Goal: Transaction & Acquisition: Download file/media

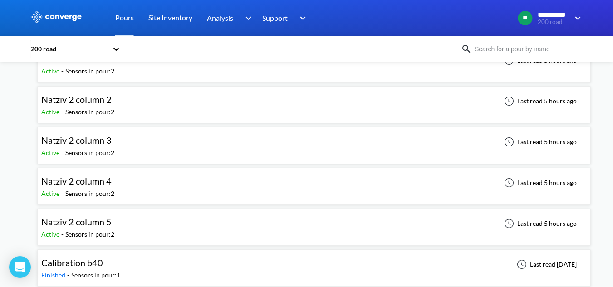
scroll to position [72, 0]
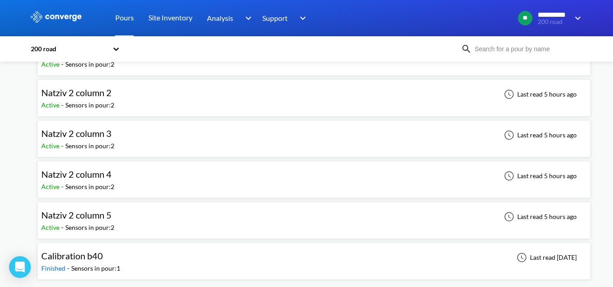
click at [152, 223] on div "Natziv 2 column 5 Active - Sensors in pour: 2 Last read 5 hours ago" at bounding box center [314, 220] width 546 height 29
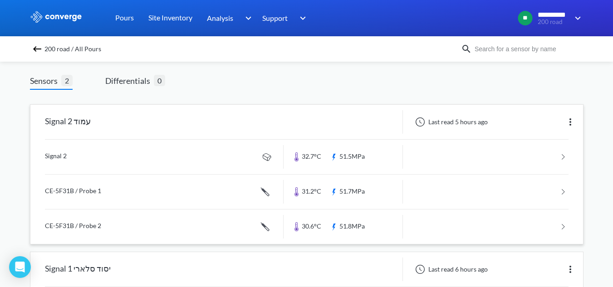
scroll to position [44, 0]
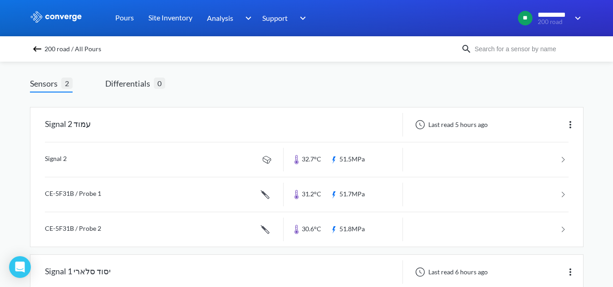
click at [175, 165] on link at bounding box center [307, 160] width 524 height 34
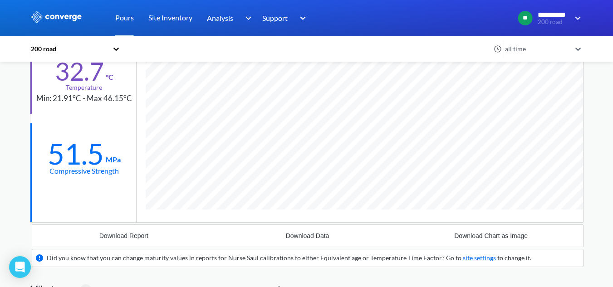
scroll to position [145, 0]
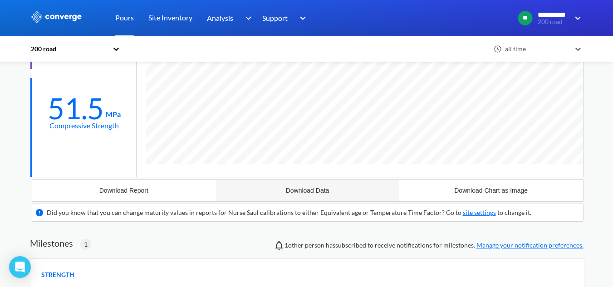
click at [305, 195] on button "Download Data" at bounding box center [308, 191] width 184 height 22
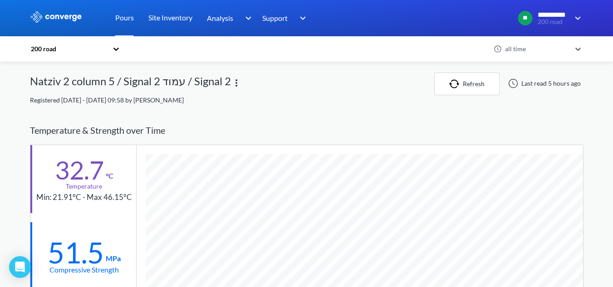
scroll to position [0, 0]
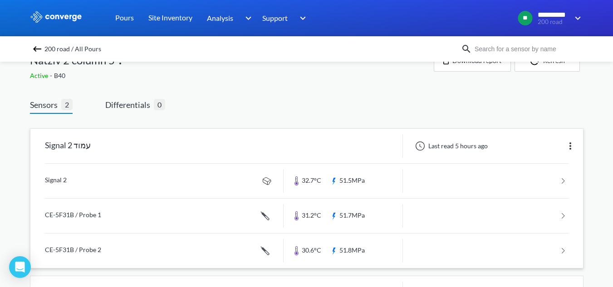
scroll to position [45, 0]
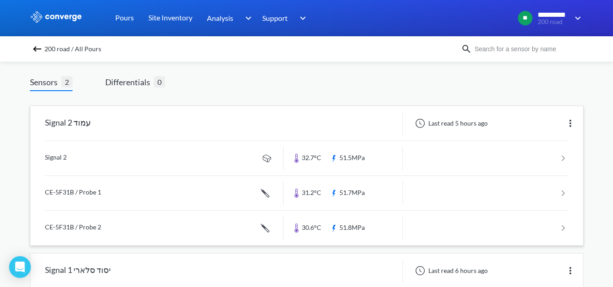
click at [62, 187] on link at bounding box center [307, 193] width 524 height 34
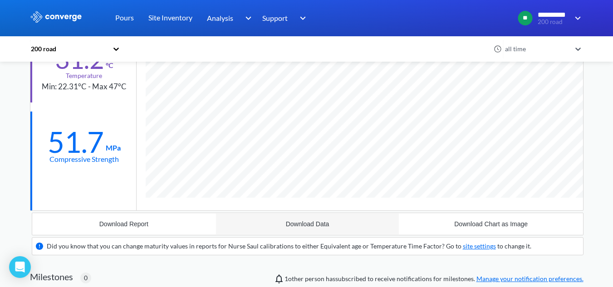
scroll to position [128, 0]
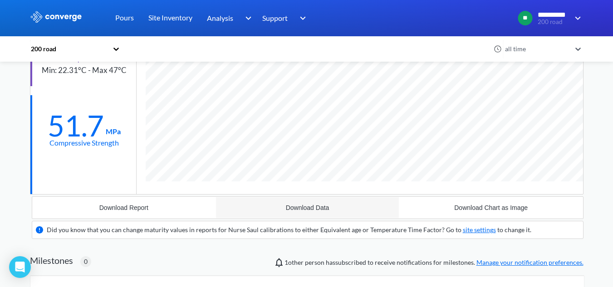
click at [284, 207] on button "Download Data" at bounding box center [308, 208] width 184 height 22
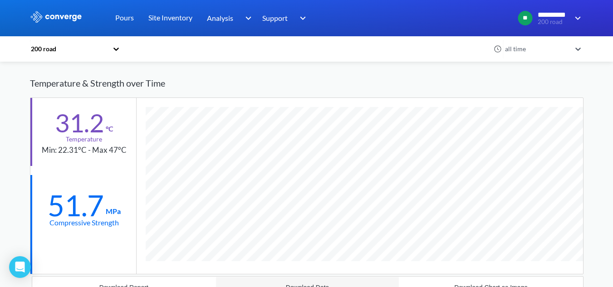
scroll to position [37, 0]
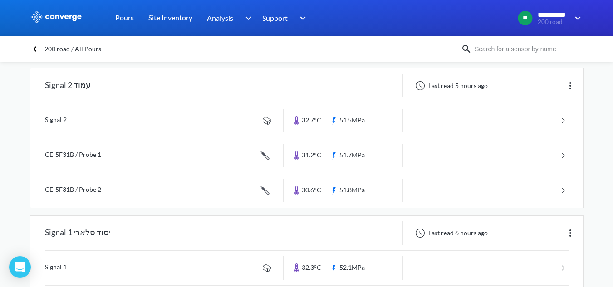
scroll to position [91, 0]
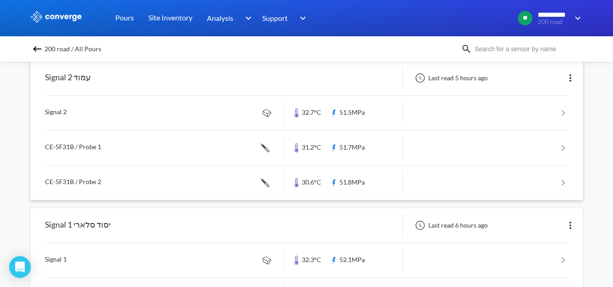
click at [70, 191] on link at bounding box center [307, 183] width 524 height 34
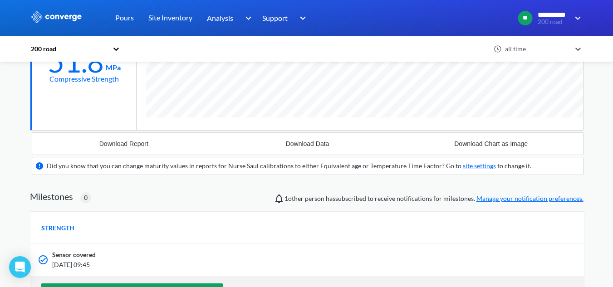
scroll to position [157, 0]
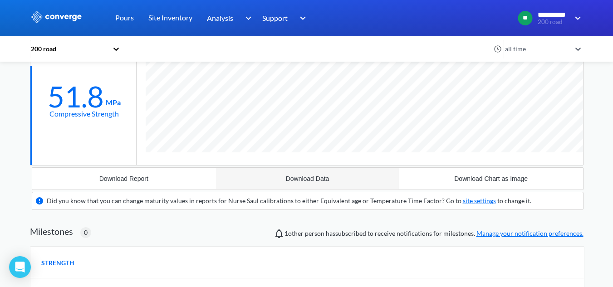
click at [317, 184] on button "Download Data" at bounding box center [308, 179] width 184 height 22
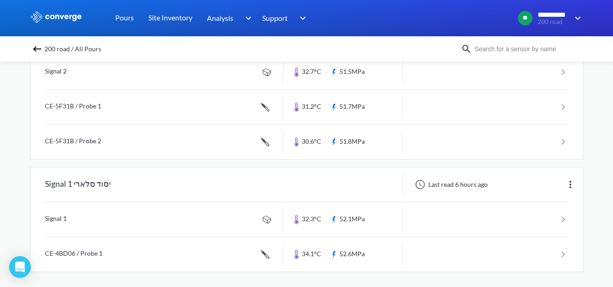
scroll to position [135, 0]
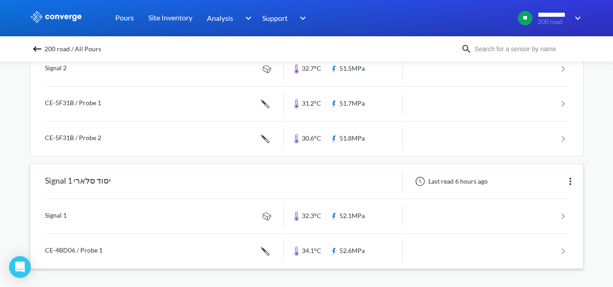
click at [85, 212] on link at bounding box center [307, 216] width 524 height 34
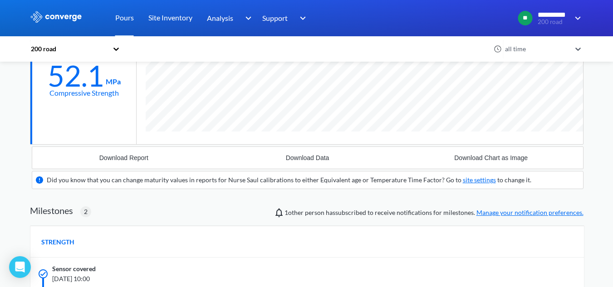
scroll to position [630, 554]
click at [309, 153] on button "Download Data" at bounding box center [308, 158] width 184 height 22
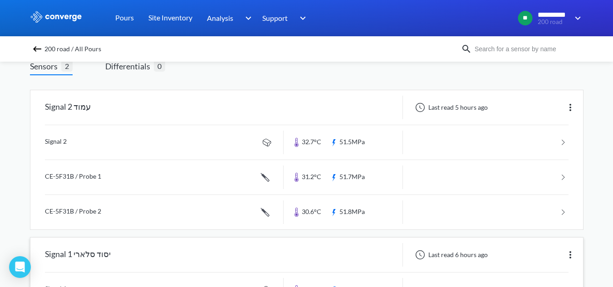
scroll to position [135, 0]
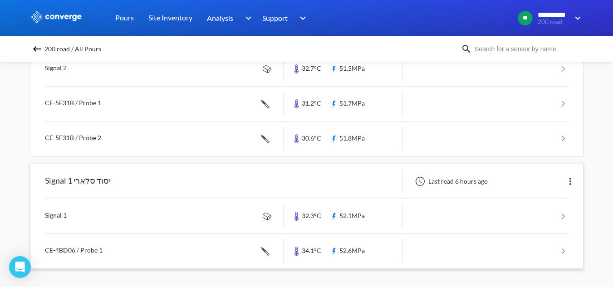
click at [125, 250] on link at bounding box center [307, 251] width 524 height 34
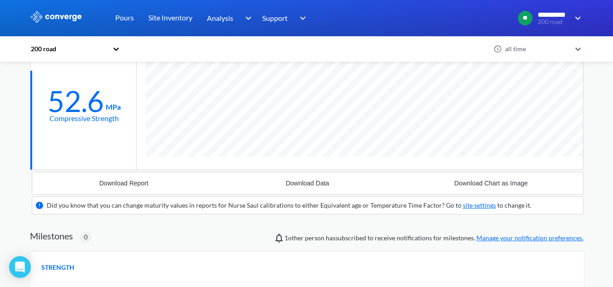
scroll to position [182, 0]
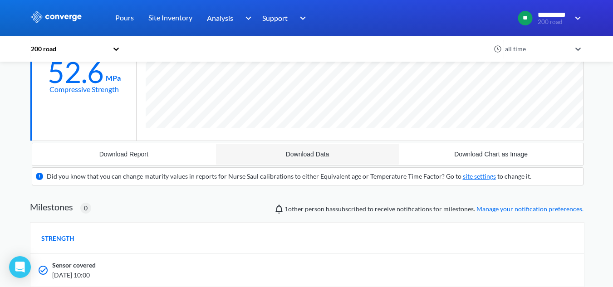
click at [307, 160] on button "Download Data" at bounding box center [308, 154] width 184 height 22
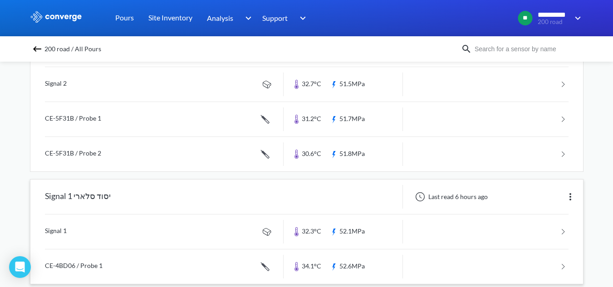
scroll to position [135, 0]
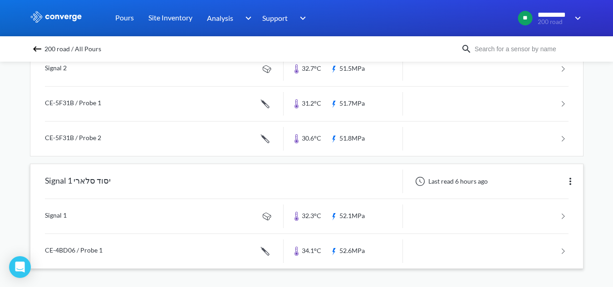
click at [45, 247] on link at bounding box center [307, 251] width 524 height 34
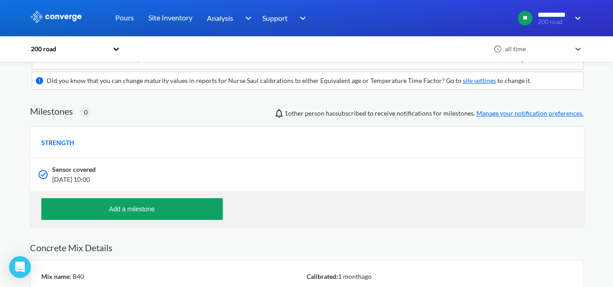
scroll to position [219, 0]
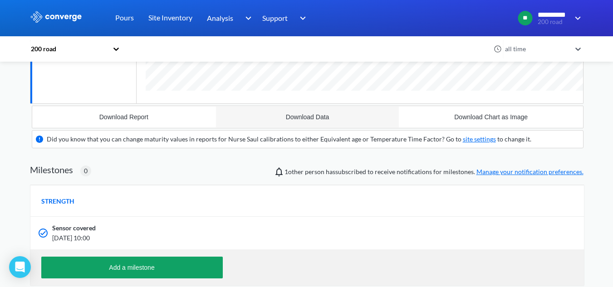
click at [316, 117] on div "Download Data" at bounding box center [308, 116] width 44 height 7
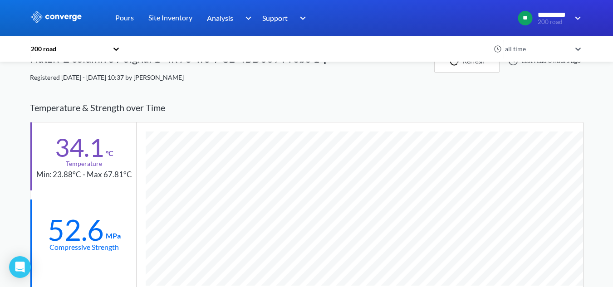
scroll to position [0, 0]
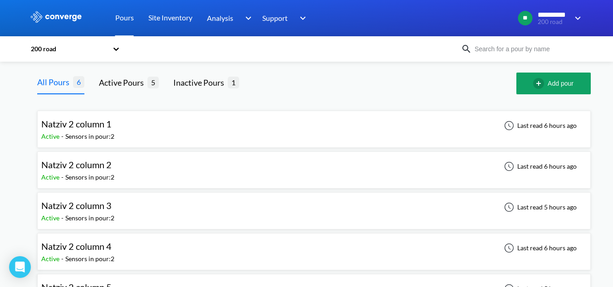
click at [123, 132] on div "Natziv 2 column 1 Active - Sensors in pour: 2 Last read 6 hours ago" at bounding box center [314, 129] width 546 height 29
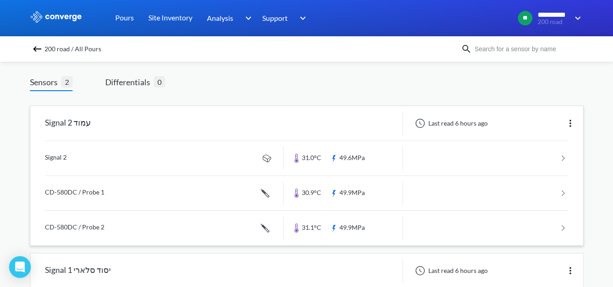
scroll to position [44, 0]
click at [203, 162] on link at bounding box center [307, 160] width 524 height 34
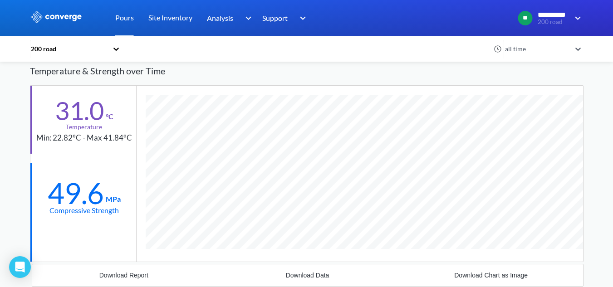
scroll to position [151, 0]
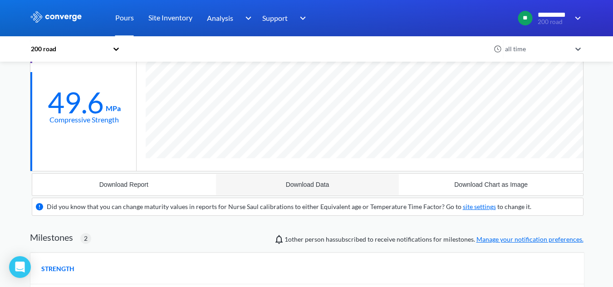
click at [307, 179] on button "Download Data" at bounding box center [308, 185] width 184 height 22
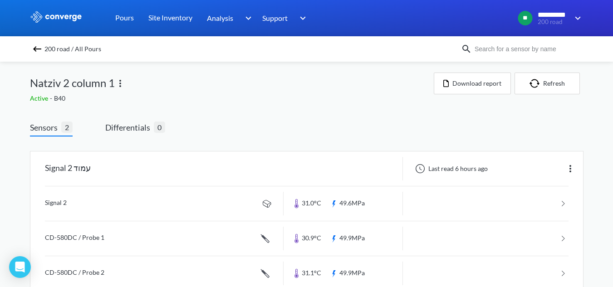
scroll to position [45, 0]
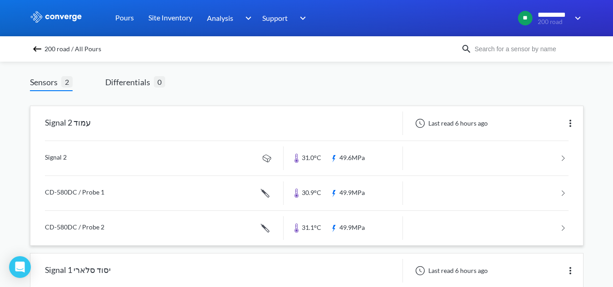
click at [101, 197] on link at bounding box center [307, 193] width 524 height 34
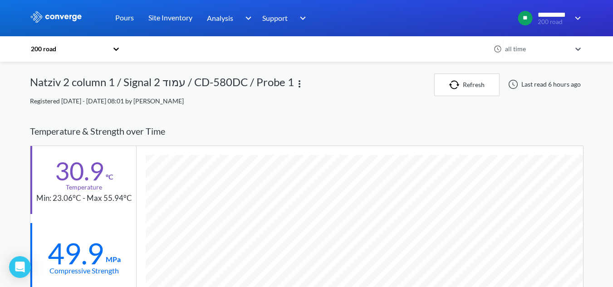
scroll to position [614, 554]
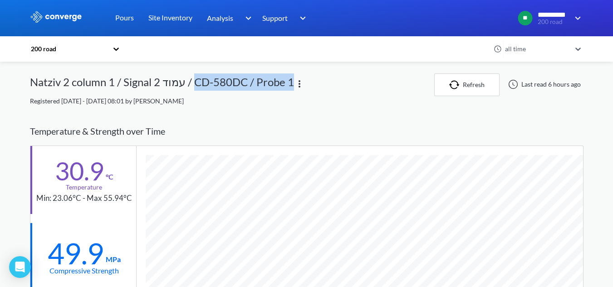
drag, startPoint x: 219, startPoint y: 84, endPoint x: 290, endPoint y: 88, distance: 70.9
click at [290, 88] on div "Natziv 2 column 1 / Signal 2 עמוד / CD-580DC / Probe 1" at bounding box center [162, 85] width 264 height 23
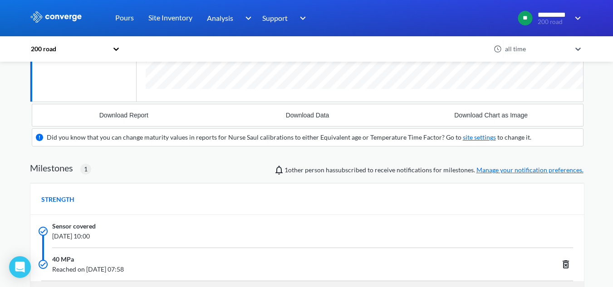
scroll to position [227, 0]
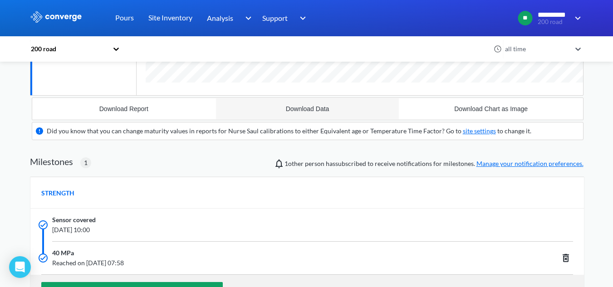
click at [312, 112] on div "Download Data" at bounding box center [308, 108] width 44 height 7
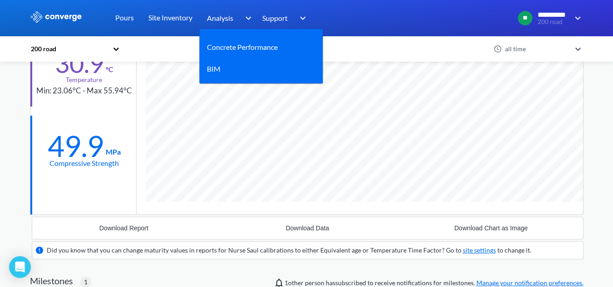
scroll to position [91, 0]
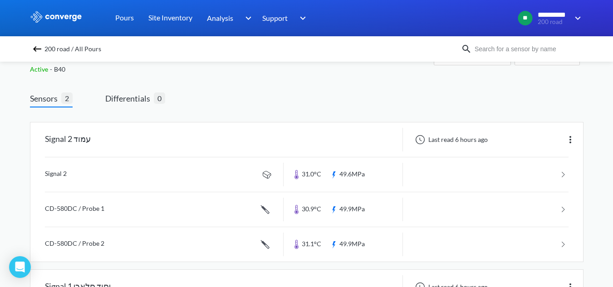
scroll to position [45, 0]
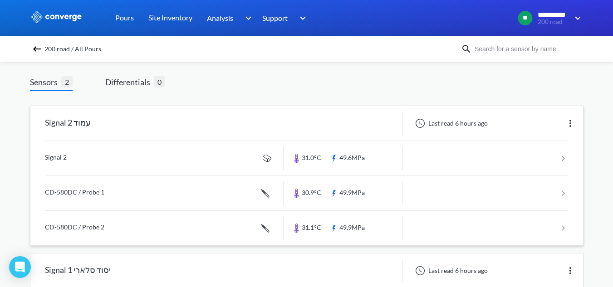
click at [79, 230] on link at bounding box center [307, 228] width 524 height 34
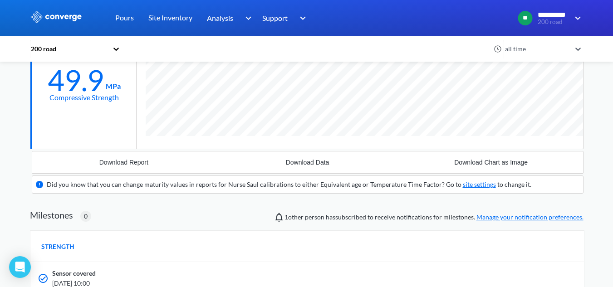
scroll to position [580, 554]
click at [299, 163] on div "Download Data" at bounding box center [308, 162] width 44 height 7
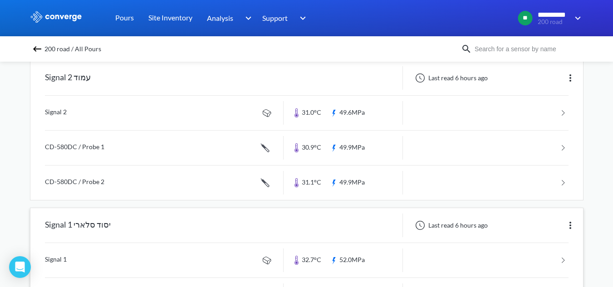
scroll to position [135, 0]
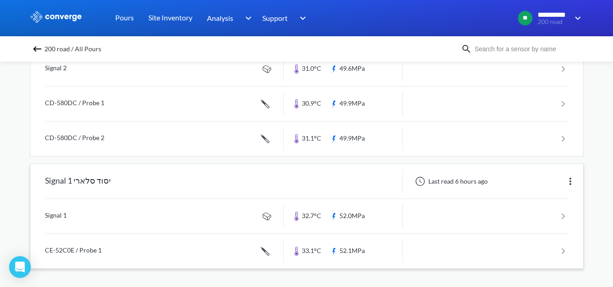
click at [73, 216] on link at bounding box center [307, 216] width 524 height 34
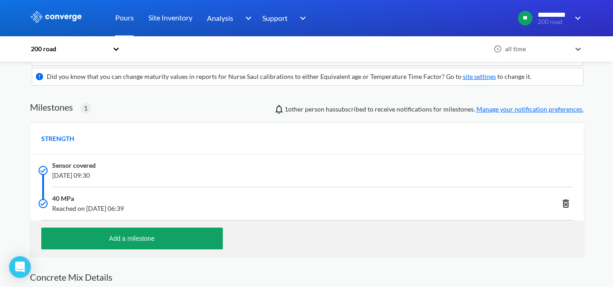
scroll to position [191, 0]
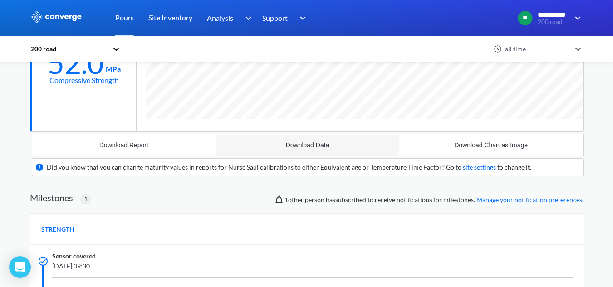
click at [303, 149] on div "Download Data" at bounding box center [308, 145] width 44 height 7
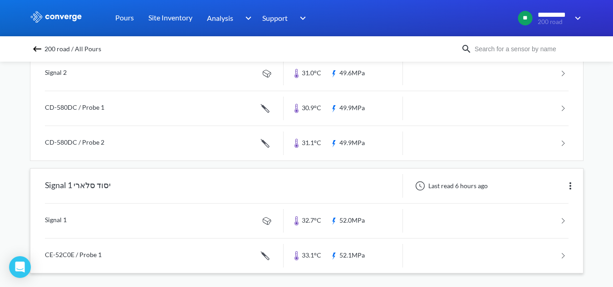
scroll to position [135, 0]
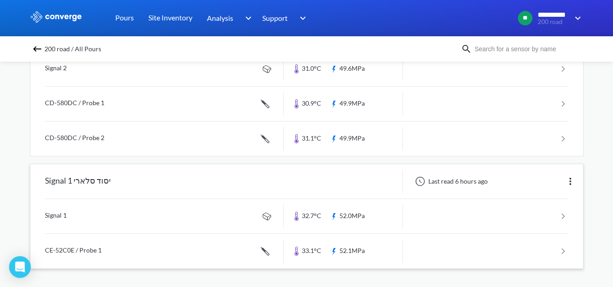
click at [87, 250] on link at bounding box center [307, 251] width 524 height 34
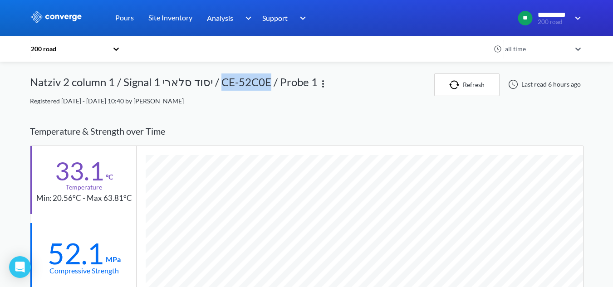
drag, startPoint x: 218, startPoint y: 82, endPoint x: 263, endPoint y: 87, distance: 45.2
click at [263, 87] on div "Natziv 2 column 1 / Signal 1 יסוד סלארי / CE-52C0E / Probe 1" at bounding box center [174, 85] width 288 height 23
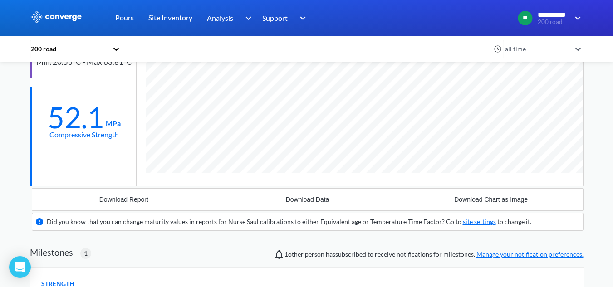
scroll to position [227, 0]
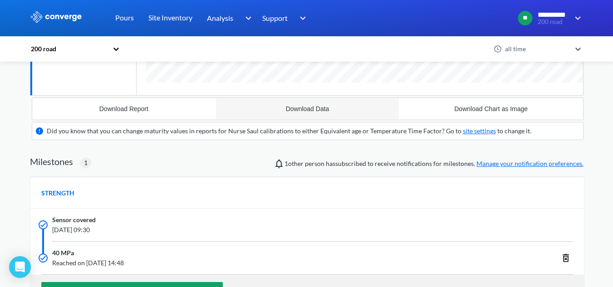
click at [315, 111] on div "Download Data" at bounding box center [308, 108] width 44 height 7
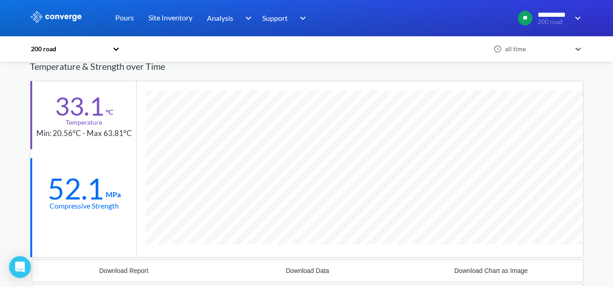
scroll to position [0, 0]
